Goal: Navigation & Orientation: Find specific page/section

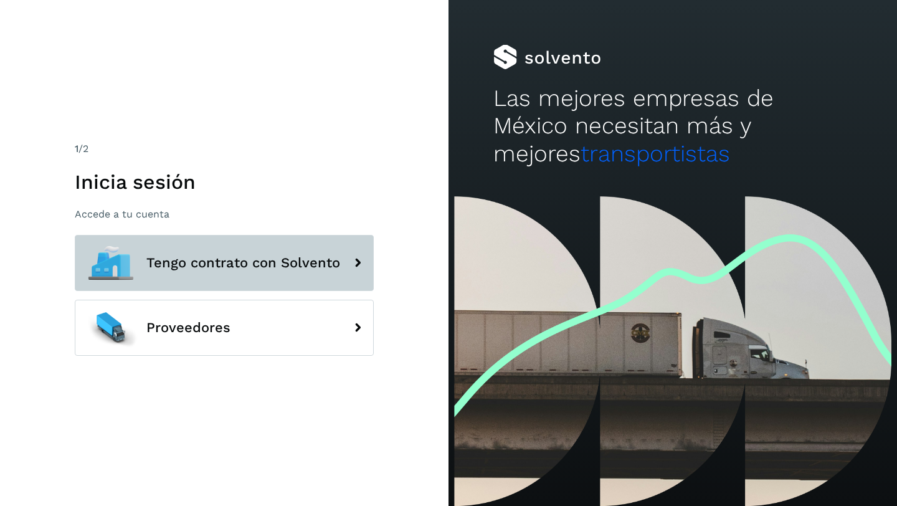
click at [225, 262] on span "Tengo contrato con Solvento" at bounding box center [243, 262] width 194 height 15
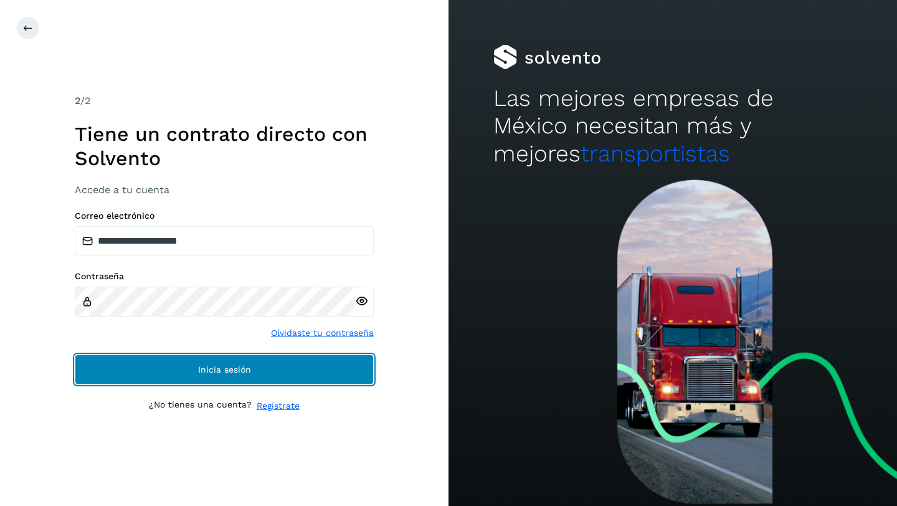
click at [215, 365] on span "Inicia sesión" at bounding box center [224, 369] width 53 height 9
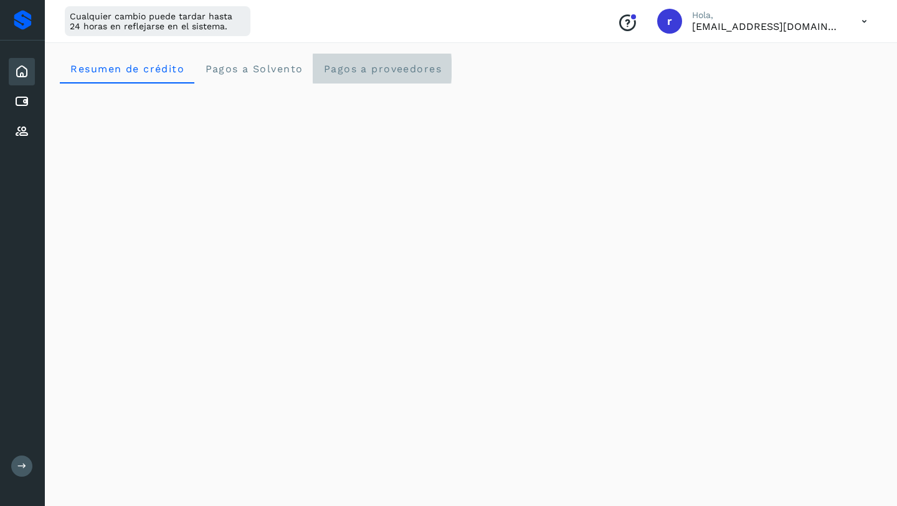
click at [362, 67] on span "Pagos a proveedores" at bounding box center [382, 69] width 119 height 12
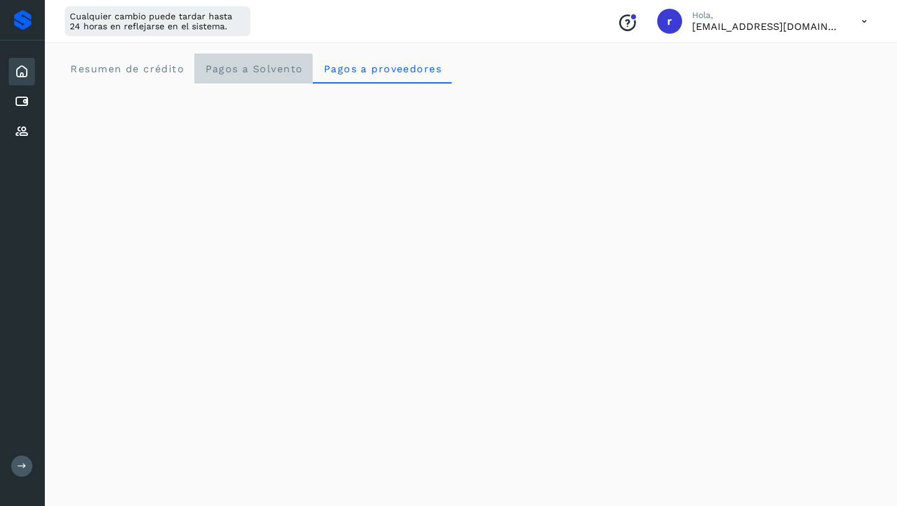
click at [262, 68] on span "Pagos a Solvento" at bounding box center [253, 69] width 98 height 12
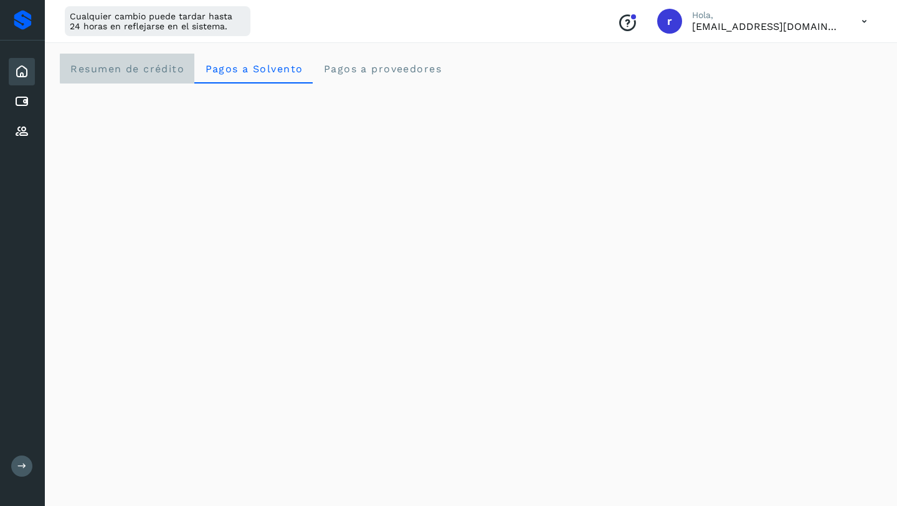
click at [136, 67] on span "Resumen de crédito" at bounding box center [127, 69] width 115 height 12
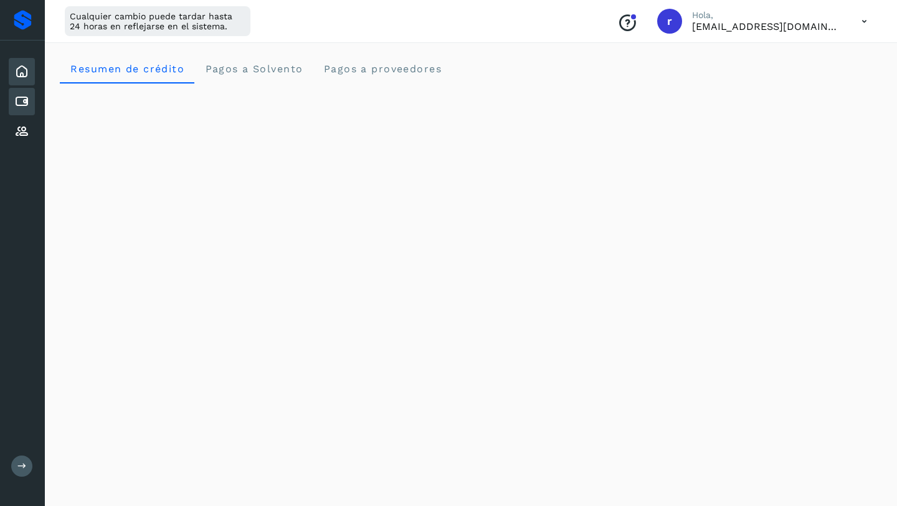
click at [22, 101] on icon at bounding box center [21, 101] width 15 height 15
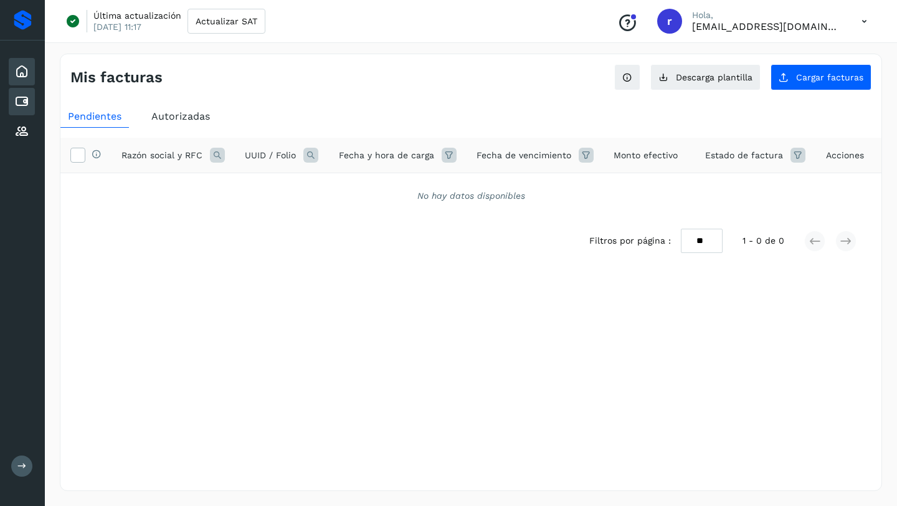
click at [23, 70] on icon at bounding box center [21, 71] width 15 height 15
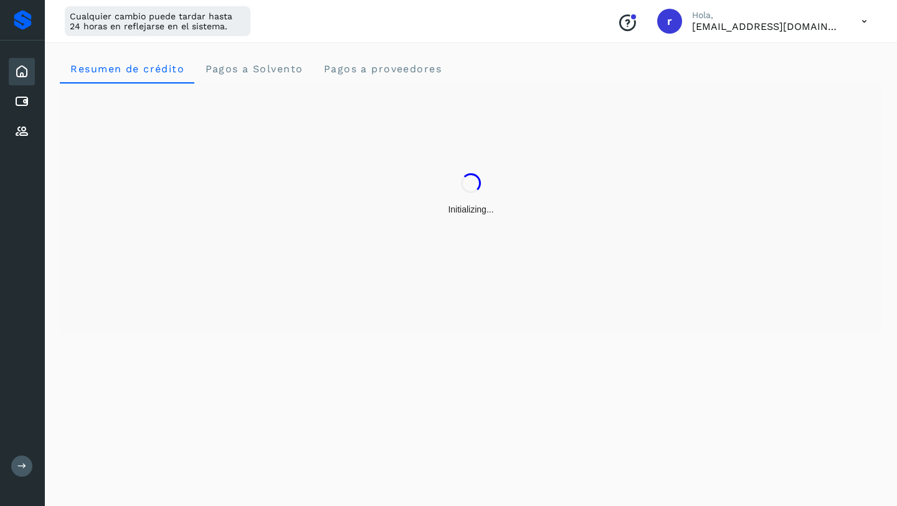
click at [865, 22] on icon at bounding box center [864, 22] width 26 height 26
click at [797, 81] on div "Cerrar sesión" at bounding box center [802, 80] width 148 height 24
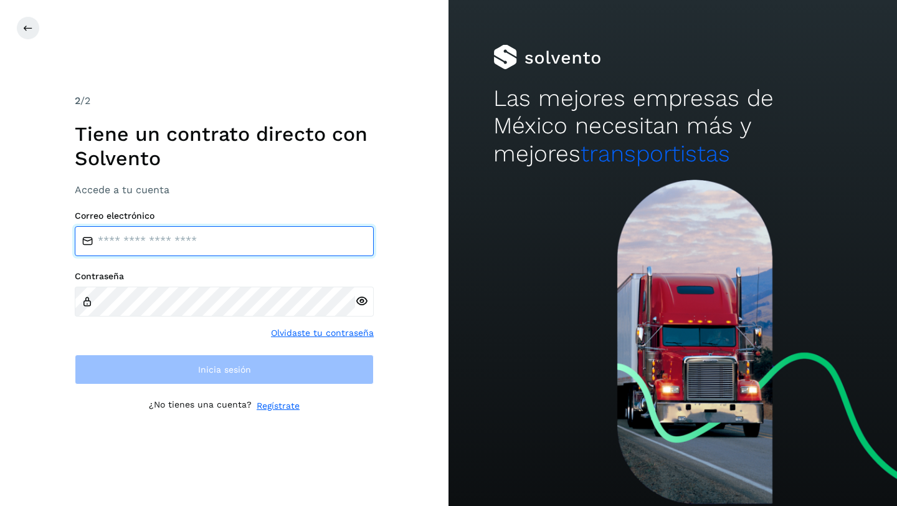
type input "**********"
